Goal: Task Accomplishment & Management: Use online tool/utility

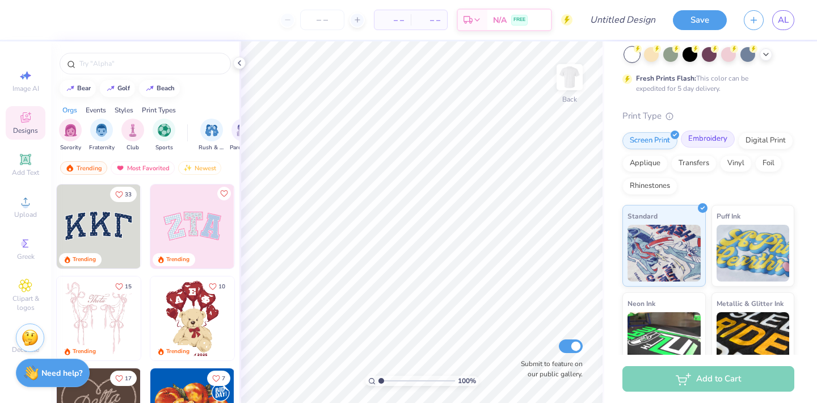
scroll to position [67, 0]
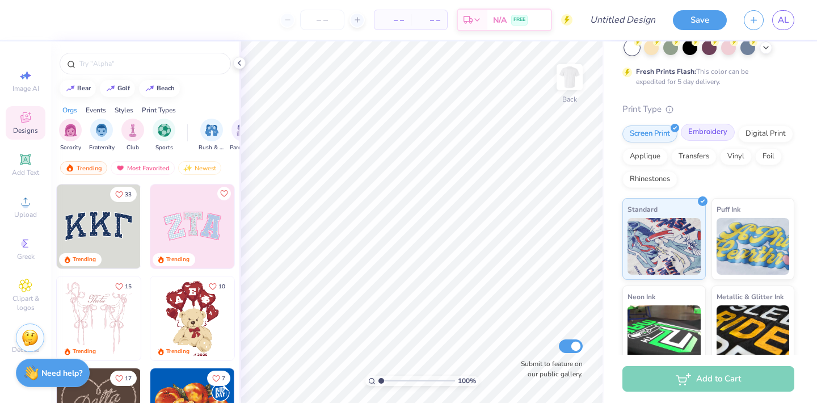
click at [697, 136] on div "Embroidery" at bounding box center [708, 132] width 54 height 17
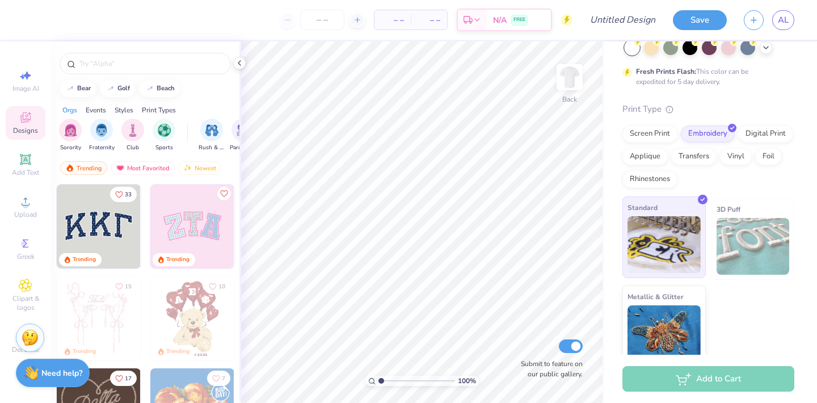
scroll to position [79, 0]
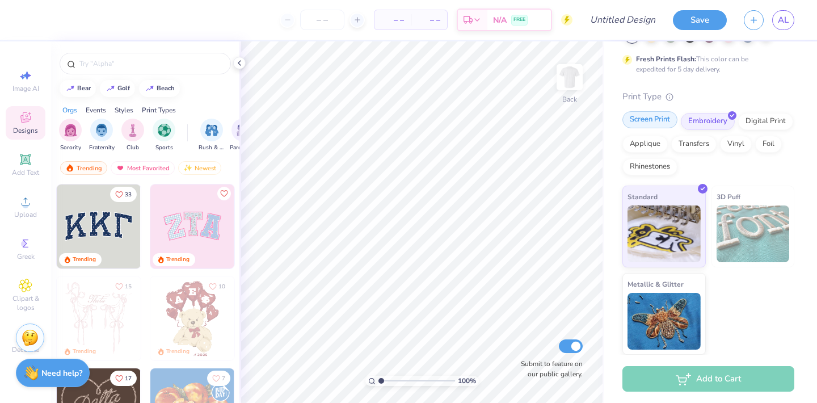
click at [661, 125] on div "Screen Print" at bounding box center [649, 119] width 55 height 17
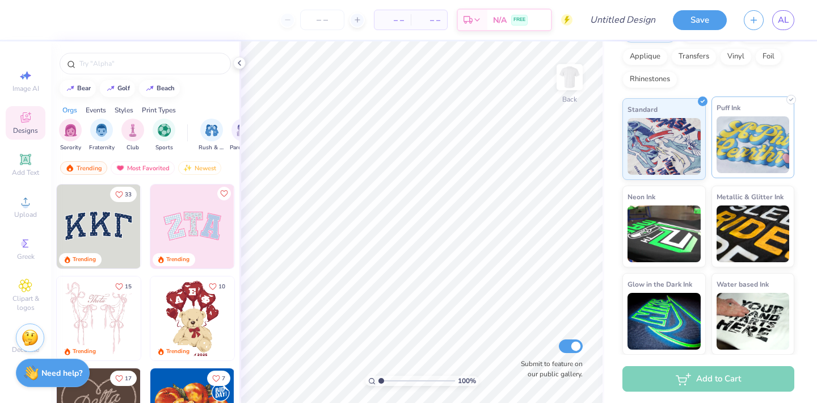
scroll to position [166, 0]
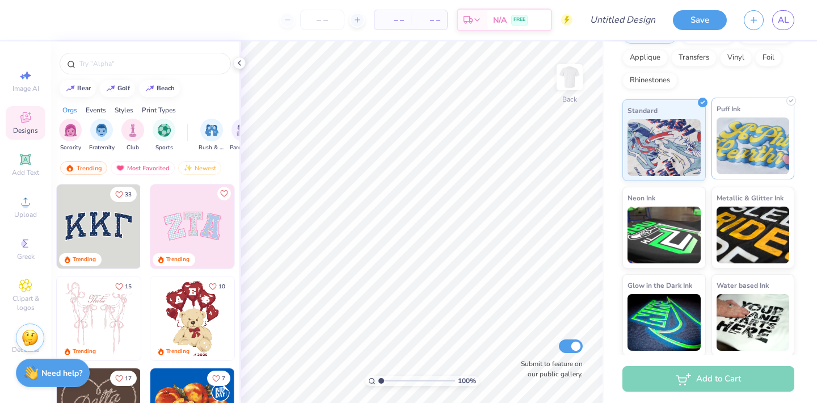
click at [755, 172] on img at bounding box center [752, 145] width 73 height 57
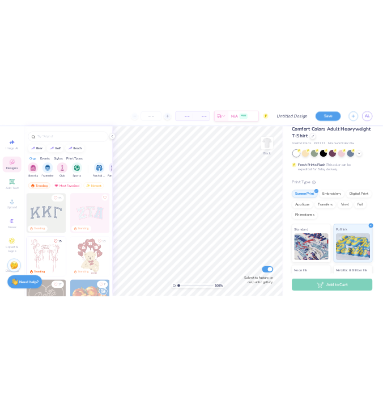
scroll to position [0, 0]
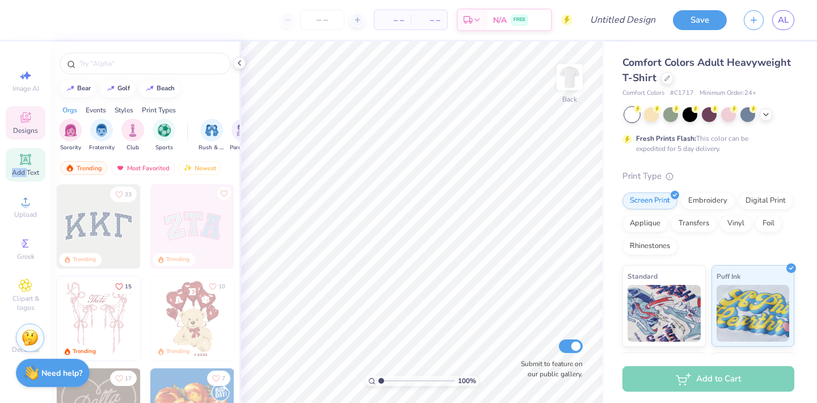
click at [26, 168] on div "Add Text" at bounding box center [26, 164] width 40 height 33
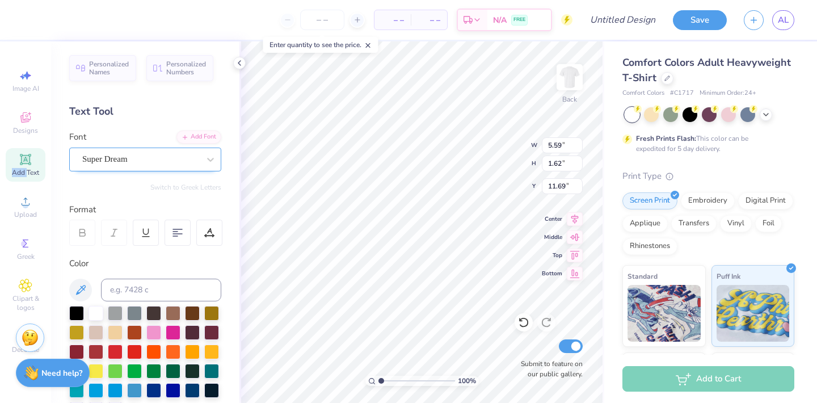
click at [136, 154] on div "Super Dream" at bounding box center [140, 159] width 119 height 18
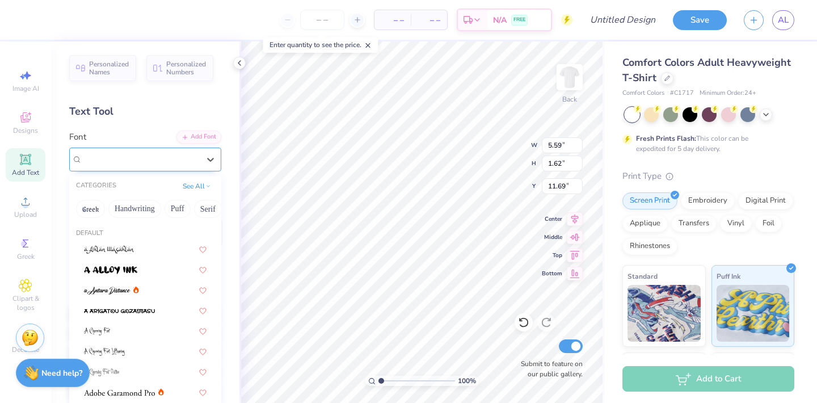
click at [136, 154] on div "Super Dream" at bounding box center [140, 159] width 117 height 13
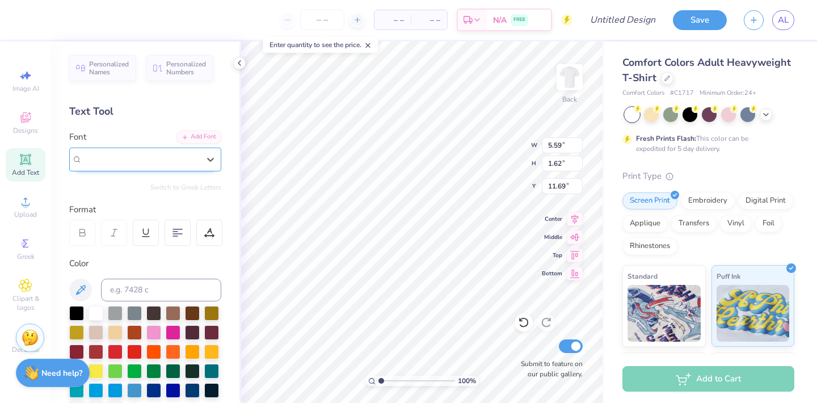
click at [136, 154] on div "Super Dream" at bounding box center [140, 159] width 117 height 13
click at [164, 111] on div "Text Tool" at bounding box center [145, 111] width 152 height 15
type textarea "C"
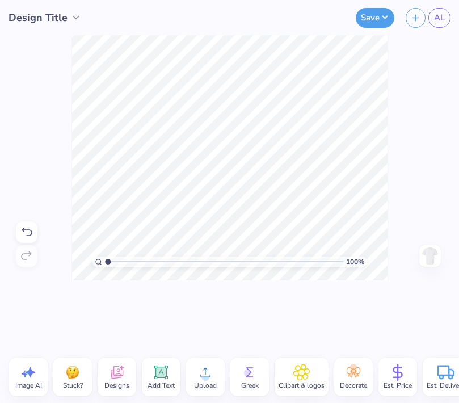
click at [2, 35] on div "Design Title" at bounding box center [67, 17] width 135 height 35
click at [2, 37] on div "100 % Need help? Chat with us. Back" at bounding box center [229, 157] width 459 height 245
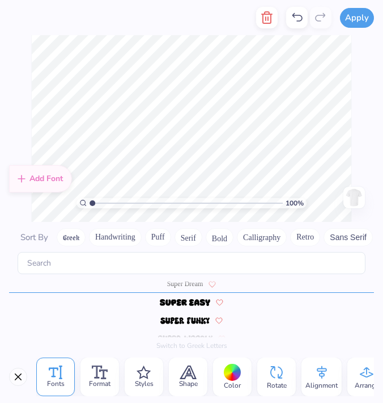
scroll to position [4943, 0]
click at [194, 239] on button "Serif" at bounding box center [189, 237] width 28 height 18
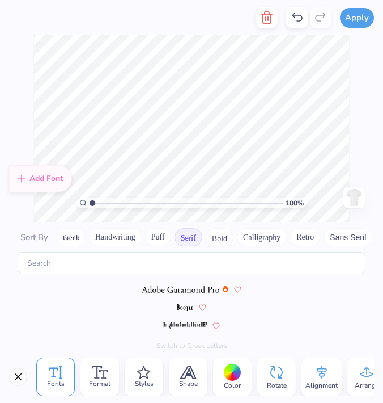
scroll to position [0, 0]
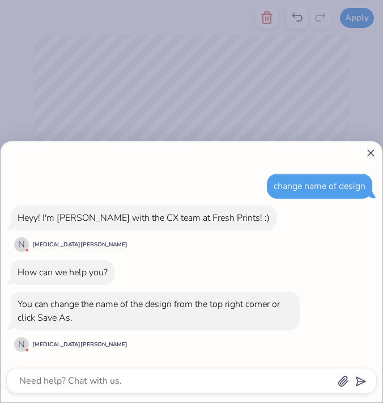
click at [360, 158] on div at bounding box center [191, 153] width 371 height 12
click at [373, 155] on line at bounding box center [371, 153] width 6 height 6
type textarea "x"
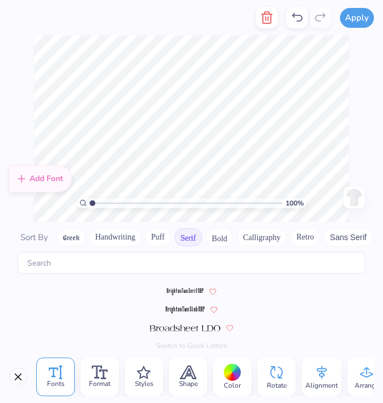
scroll to position [54, 0]
click at [175, 315] on div at bounding box center [191, 308] width 365 height 18
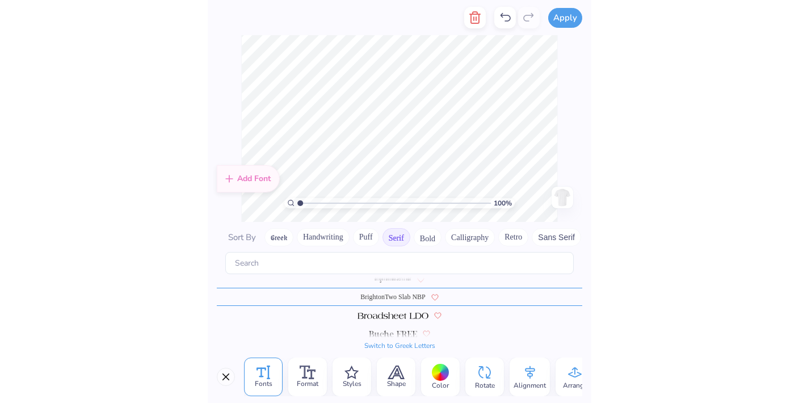
scroll to position [73, 0]
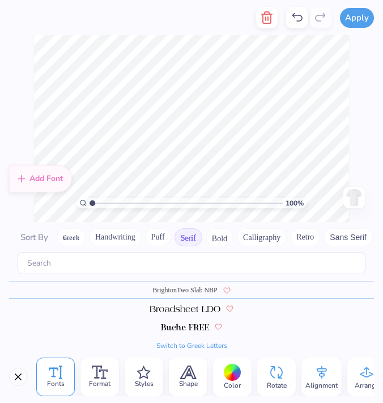
click at [197, 309] on img at bounding box center [185, 308] width 70 height 7
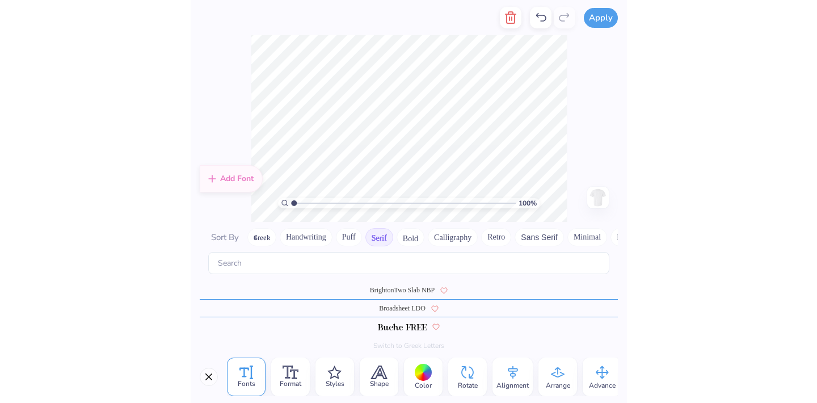
scroll to position [0, 0]
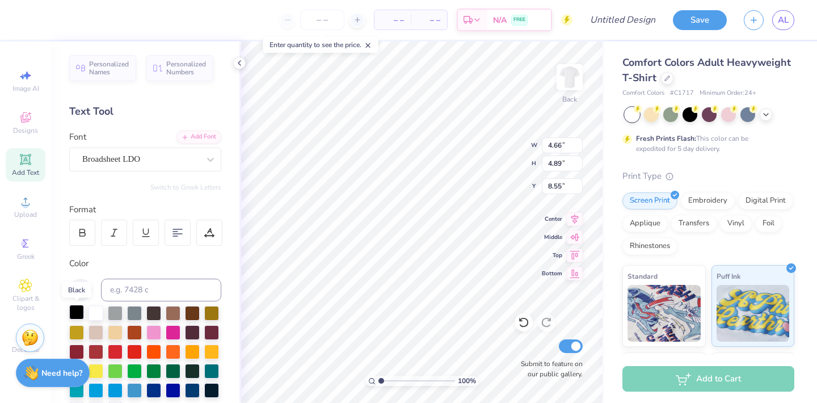
click at [78, 309] on div at bounding box center [76, 312] width 15 height 15
type input "3.63"
type input "3.81"
type input "9.63"
type input "3.72"
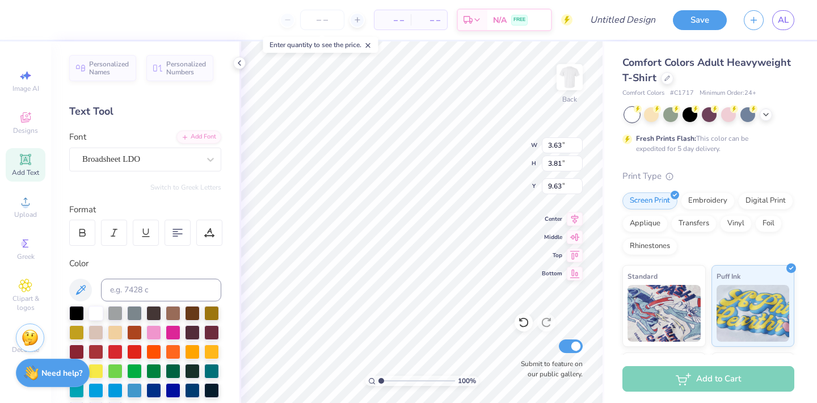
type input "3.82"
type input "2.03"
type input "4.33"
type input "4.44"
type input "2.01"
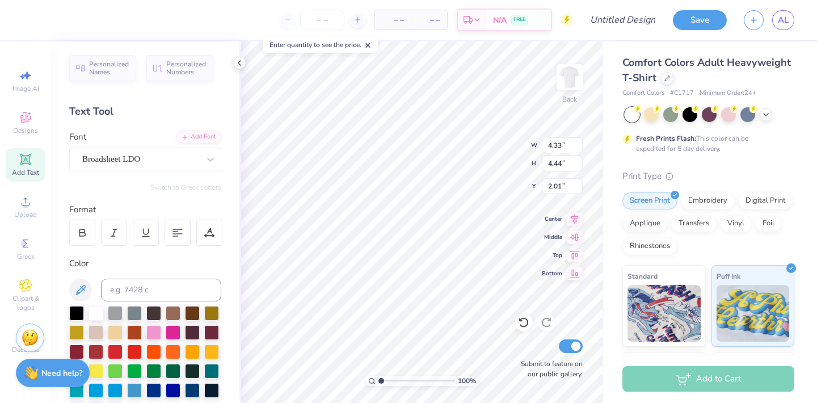
type input "4.42"
type input "4.46"
type input "1.98"
type input "4.89"
type textarea "C"
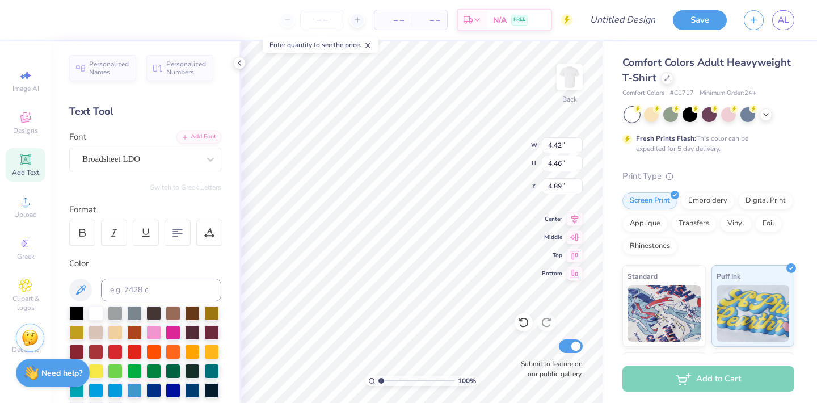
type textarea "h"
type input "3.95"
type input "4.94"
type input "1.74"
click at [496, 153] on div "100 % Back W 3.95 H 4.94 Y 1.74 Center Middle Top Bottom Submit to feature on o…" at bounding box center [421, 221] width 365 height 361
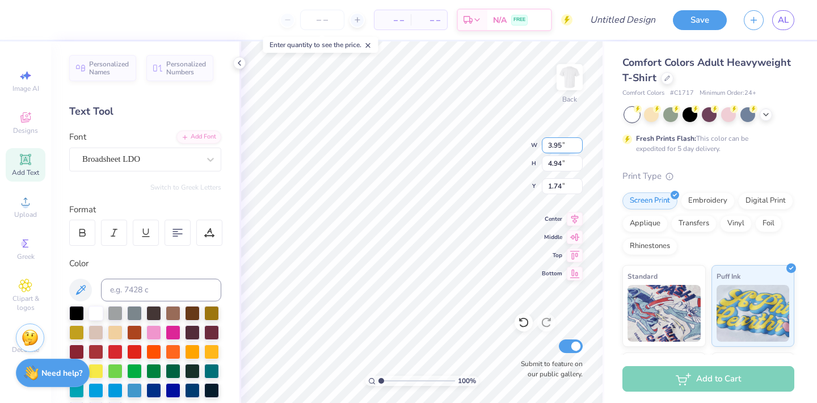
click at [485, 138] on div "100 % Back W 3.95 3.95 " H 4.94 4.94 " Y 1.74 1.74 " Center Middle Top Bottom S…" at bounding box center [421, 221] width 365 height 361
type input "7.54"
type textarea "a"
type input "8.03"
type input "3.59"
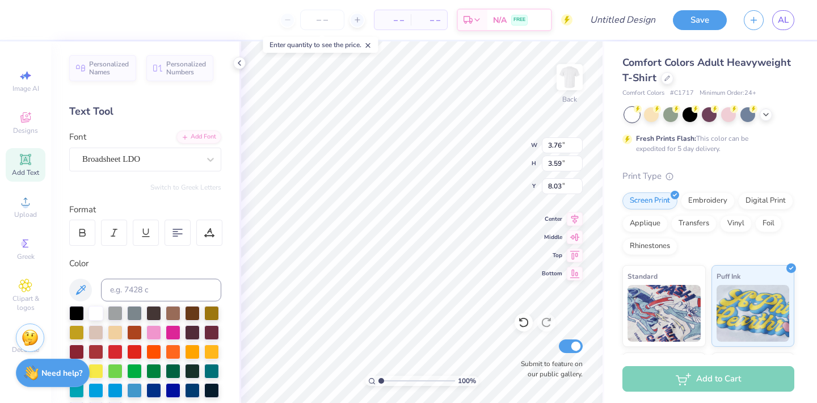
type input "3.56"
type input "3.95"
type input "4.94"
type input "1.74"
type input "3.30"
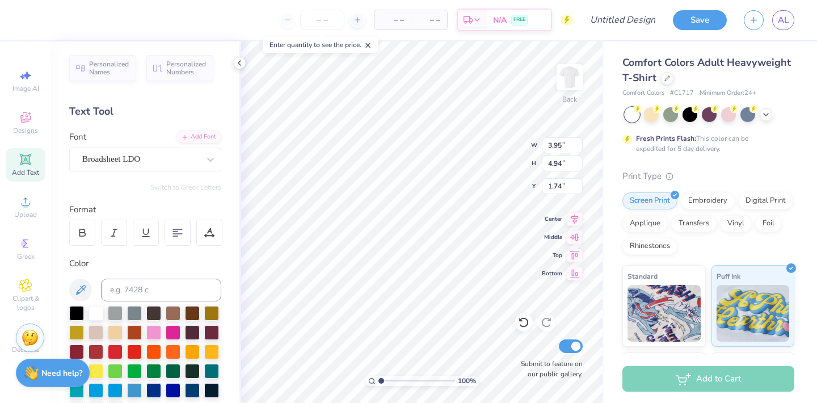
type input "4.12"
type input "1.98"
type input "3.59"
type input "3.56"
type input "3.00"
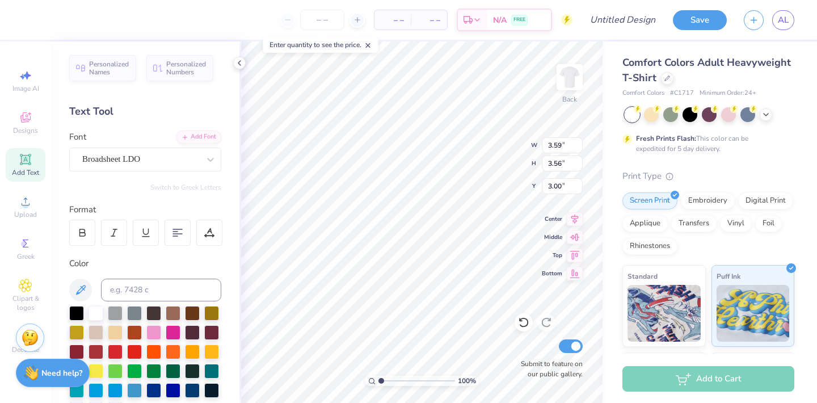
type input "3.57"
type input "3.55"
type input "3.12"
type input "3.10"
type input "3.34"
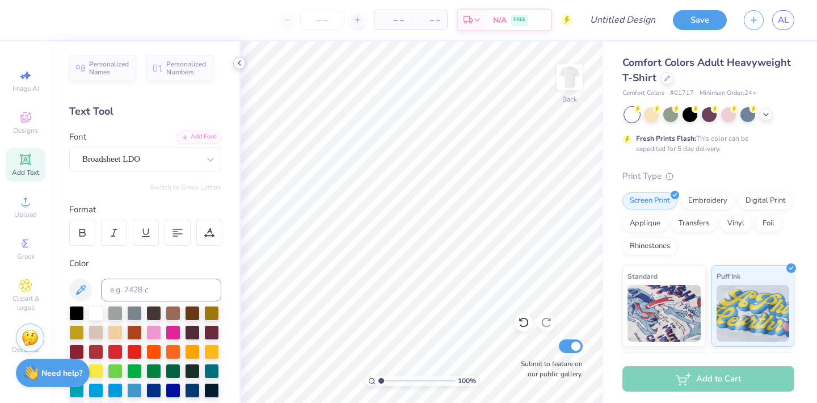
click at [235, 62] on icon at bounding box center [239, 62] width 9 height 9
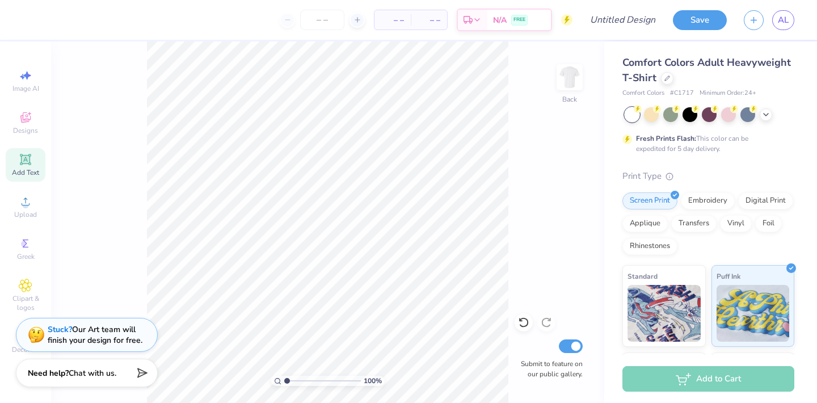
click at [48, 15] on div "– – Per Item – – Total Est. Delivery N/A FREE" at bounding box center [301, 20] width 541 height 40
click at [23, 16] on div "– – Per Item – – Total Est. Delivery N/A FREE Design Title Save AL" at bounding box center [408, 20] width 817 height 40
